Goal: Use online tool/utility: Utilize a website feature to perform a specific function

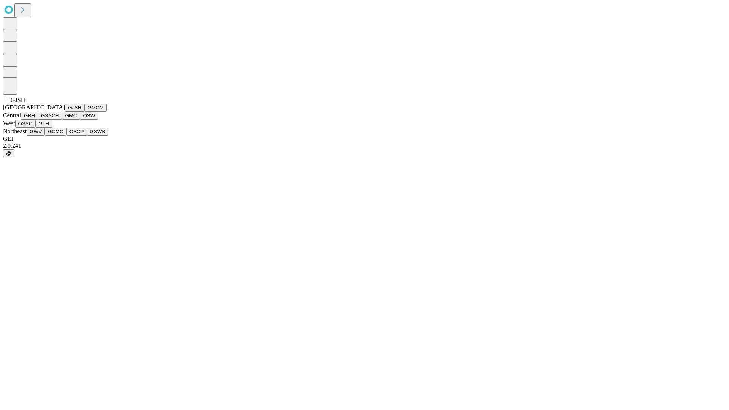
click at [65, 112] on button "GJSH" at bounding box center [75, 108] width 20 height 8
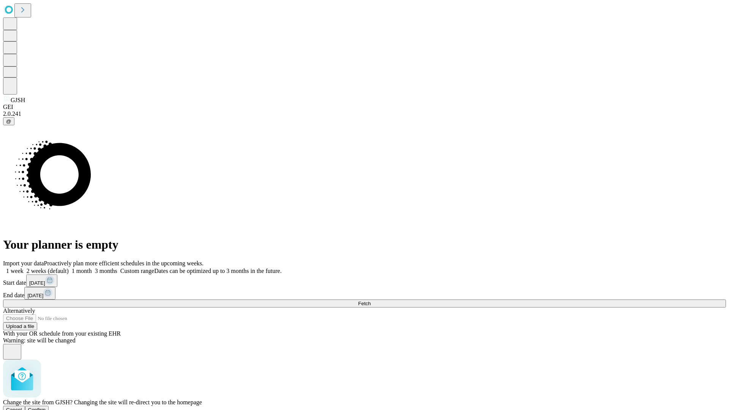
click at [46, 407] on span "Confirm" at bounding box center [37, 410] width 18 height 6
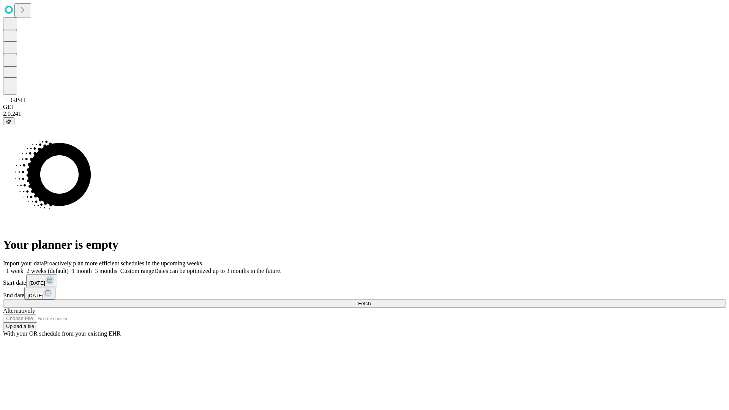
click at [92, 268] on label "1 month" at bounding box center [80, 271] width 23 height 6
click at [371, 301] on span "Fetch" at bounding box center [364, 304] width 13 height 6
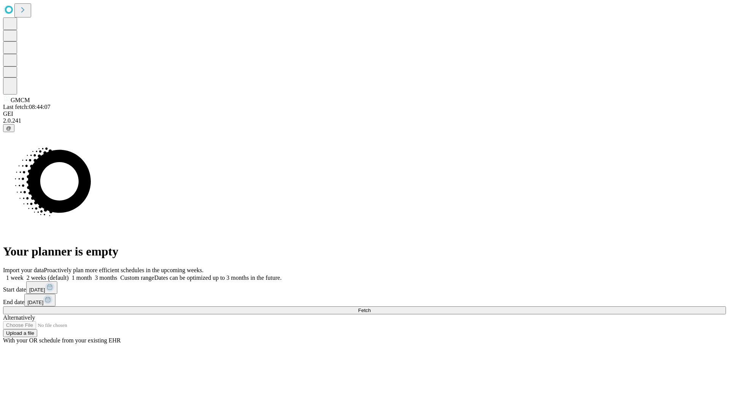
click at [92, 275] on label "1 month" at bounding box center [80, 278] width 23 height 6
click at [371, 308] on span "Fetch" at bounding box center [364, 311] width 13 height 6
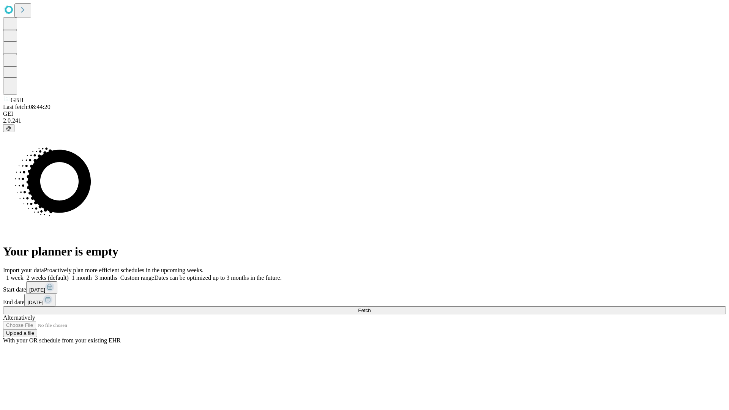
click at [92, 275] on label "1 month" at bounding box center [80, 278] width 23 height 6
click at [371, 308] on span "Fetch" at bounding box center [364, 311] width 13 height 6
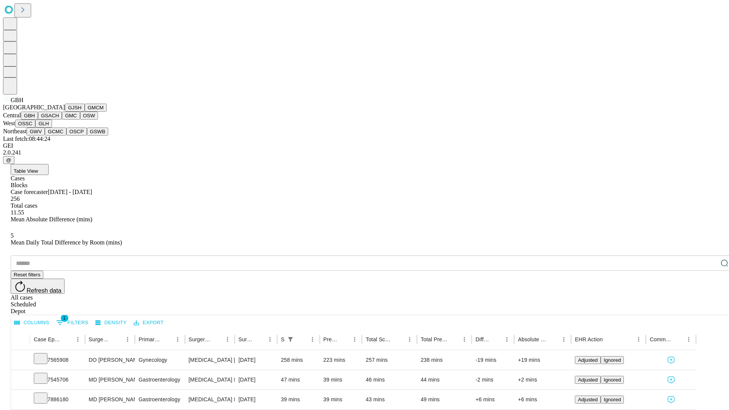
click at [59, 120] on button "GSACH" at bounding box center [50, 116] width 24 height 8
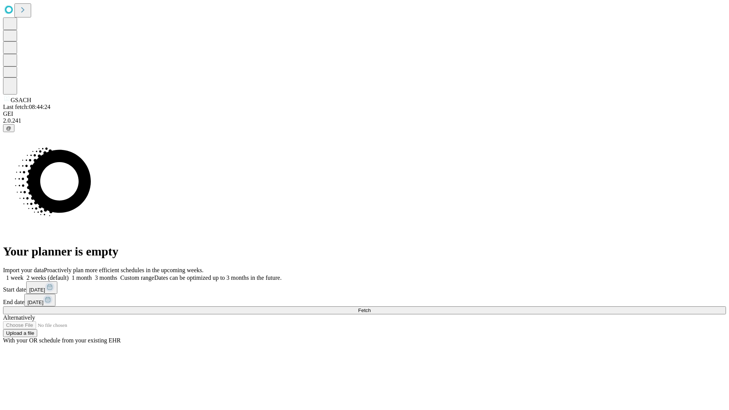
click at [92, 275] on label "1 month" at bounding box center [80, 278] width 23 height 6
click at [371, 308] on span "Fetch" at bounding box center [364, 311] width 13 height 6
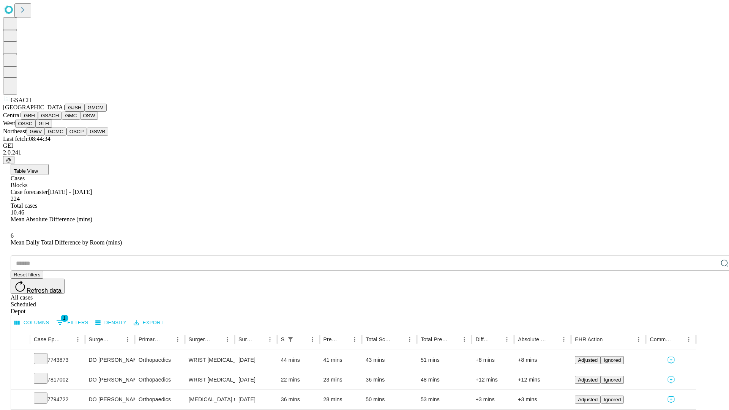
click at [62, 120] on button "GMC" at bounding box center [71, 116] width 18 height 8
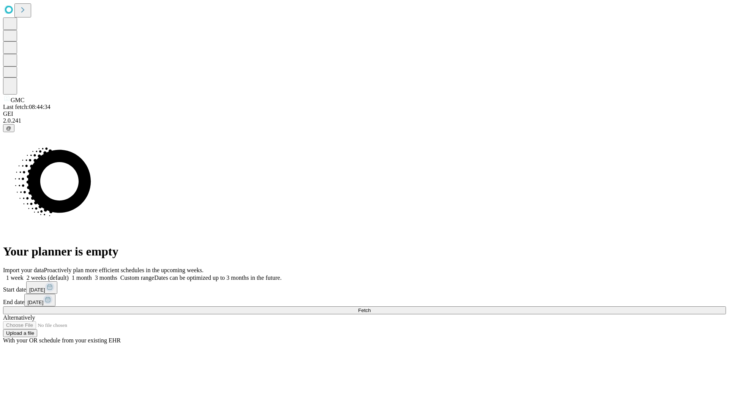
click at [92, 275] on label "1 month" at bounding box center [80, 278] width 23 height 6
click at [371, 308] on span "Fetch" at bounding box center [364, 311] width 13 height 6
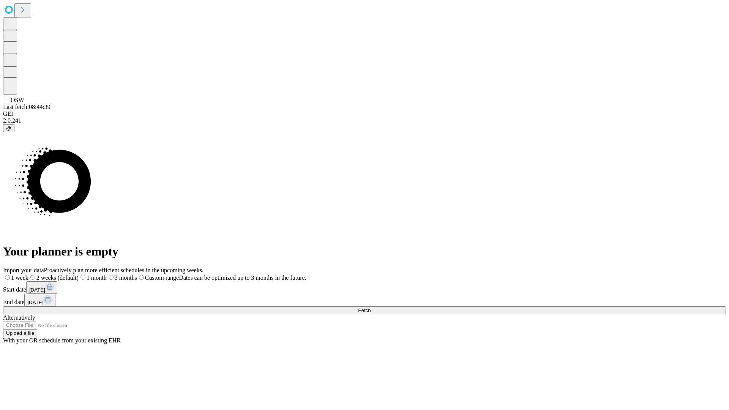
click at [371, 308] on span "Fetch" at bounding box center [364, 311] width 13 height 6
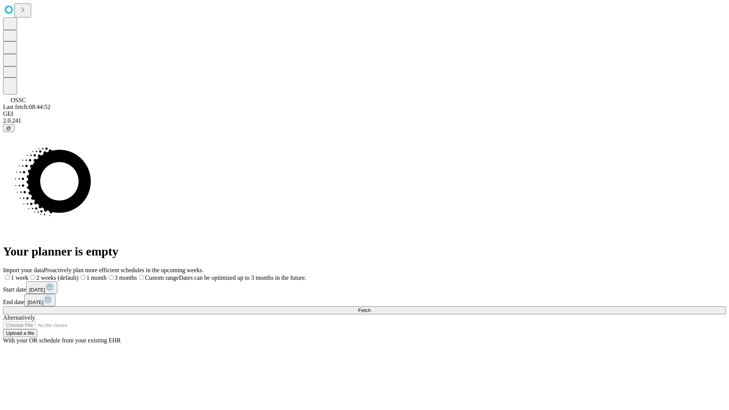
click at [107, 275] on label "1 month" at bounding box center [93, 278] width 28 height 6
click at [371, 308] on span "Fetch" at bounding box center [364, 311] width 13 height 6
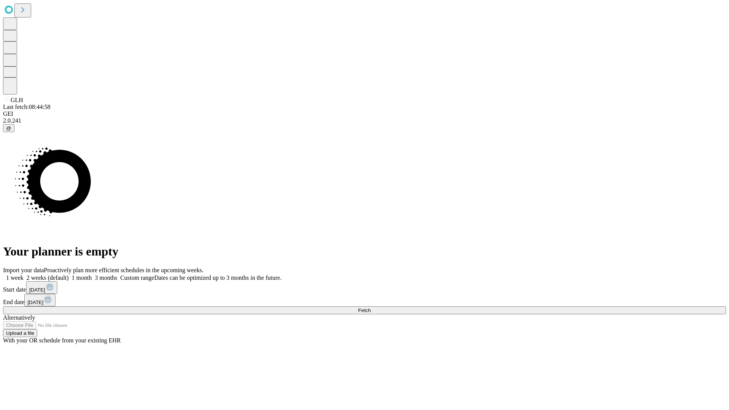
click at [92, 275] on label "1 month" at bounding box center [80, 278] width 23 height 6
click at [371, 308] on span "Fetch" at bounding box center [364, 311] width 13 height 6
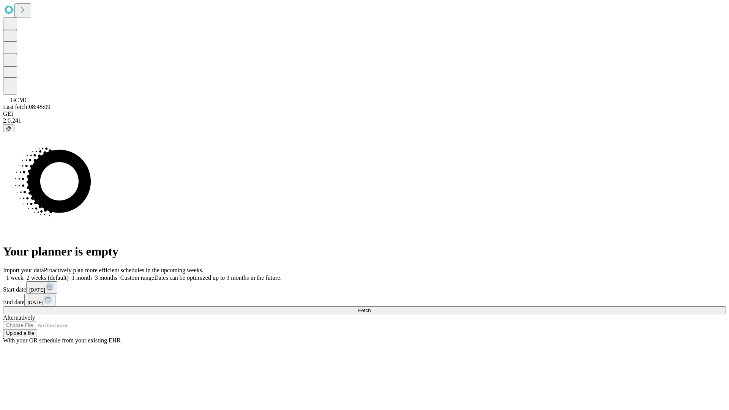
click at [92, 275] on label "1 month" at bounding box center [80, 278] width 23 height 6
click at [371, 308] on span "Fetch" at bounding box center [364, 311] width 13 height 6
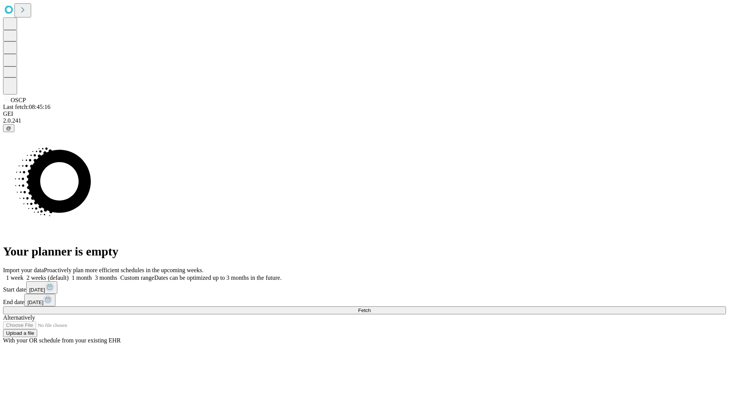
click at [371, 308] on span "Fetch" at bounding box center [364, 311] width 13 height 6
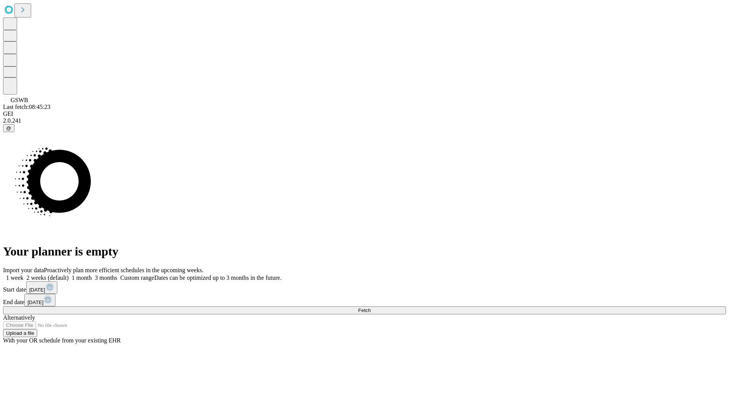
click at [371, 308] on span "Fetch" at bounding box center [364, 311] width 13 height 6
